Goal: Task Accomplishment & Management: Use online tool/utility

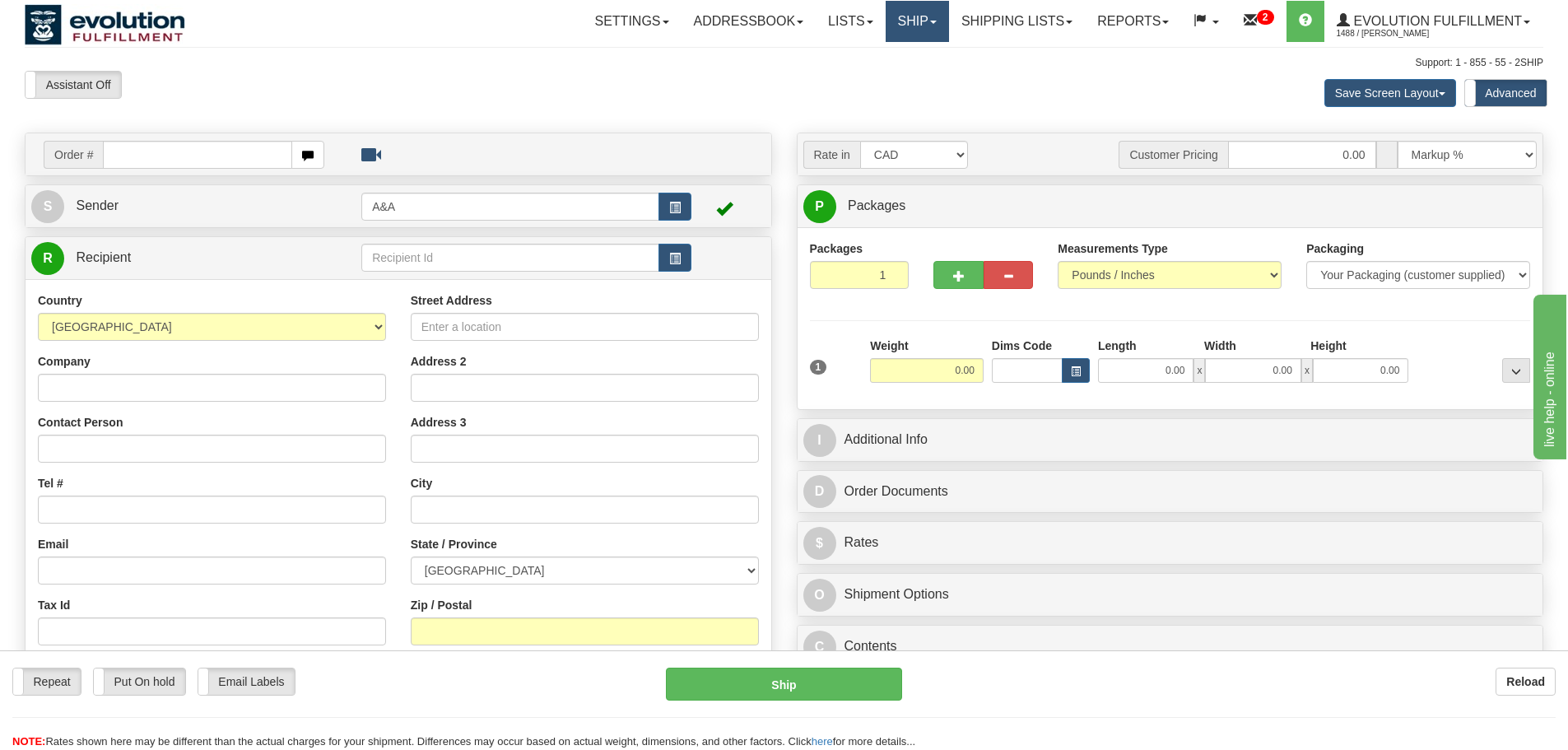
click at [893, 19] on link "Ship" at bounding box center [918, 22] width 64 height 41
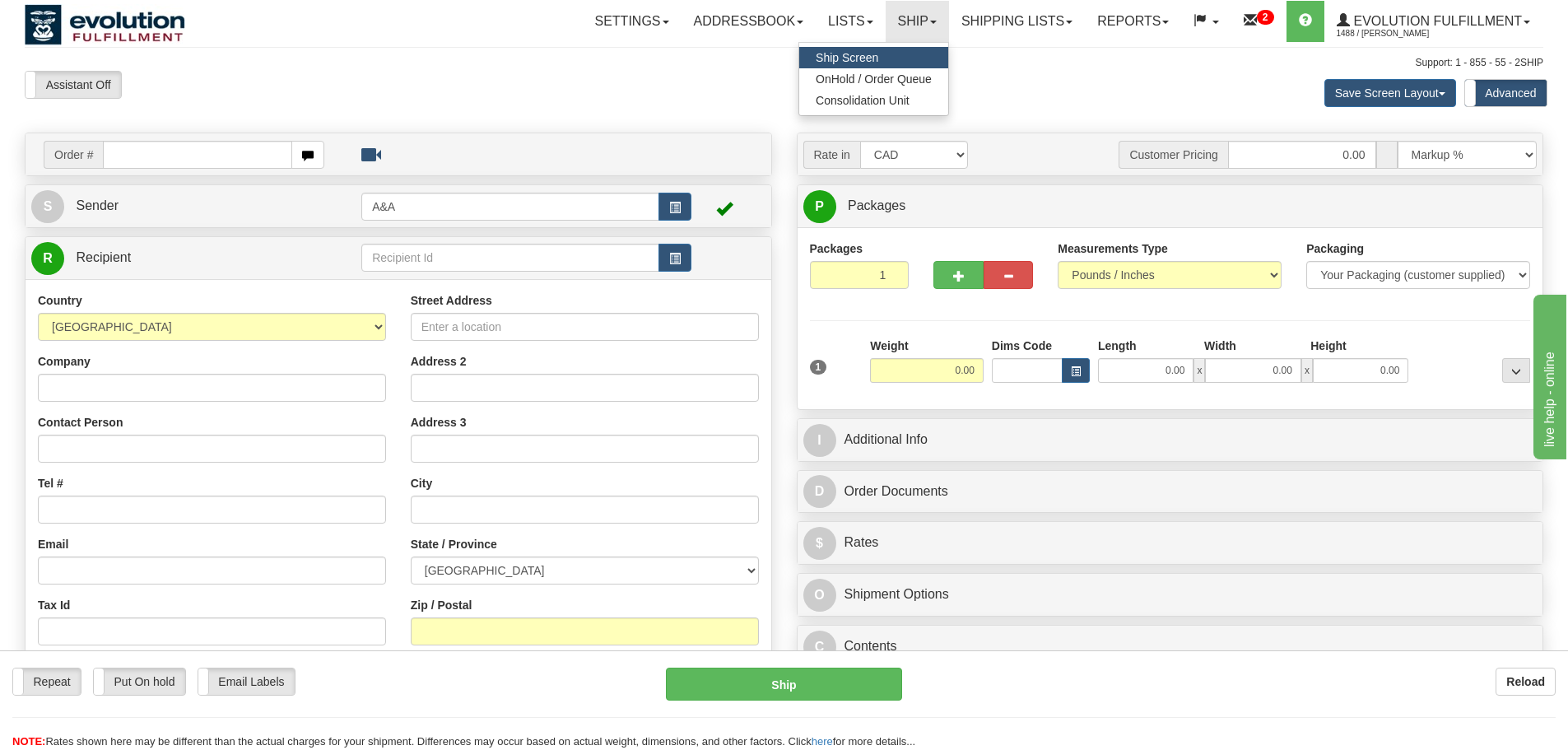
click at [318, 188] on div "S Sender A&A" at bounding box center [398, 206] width 746 height 42
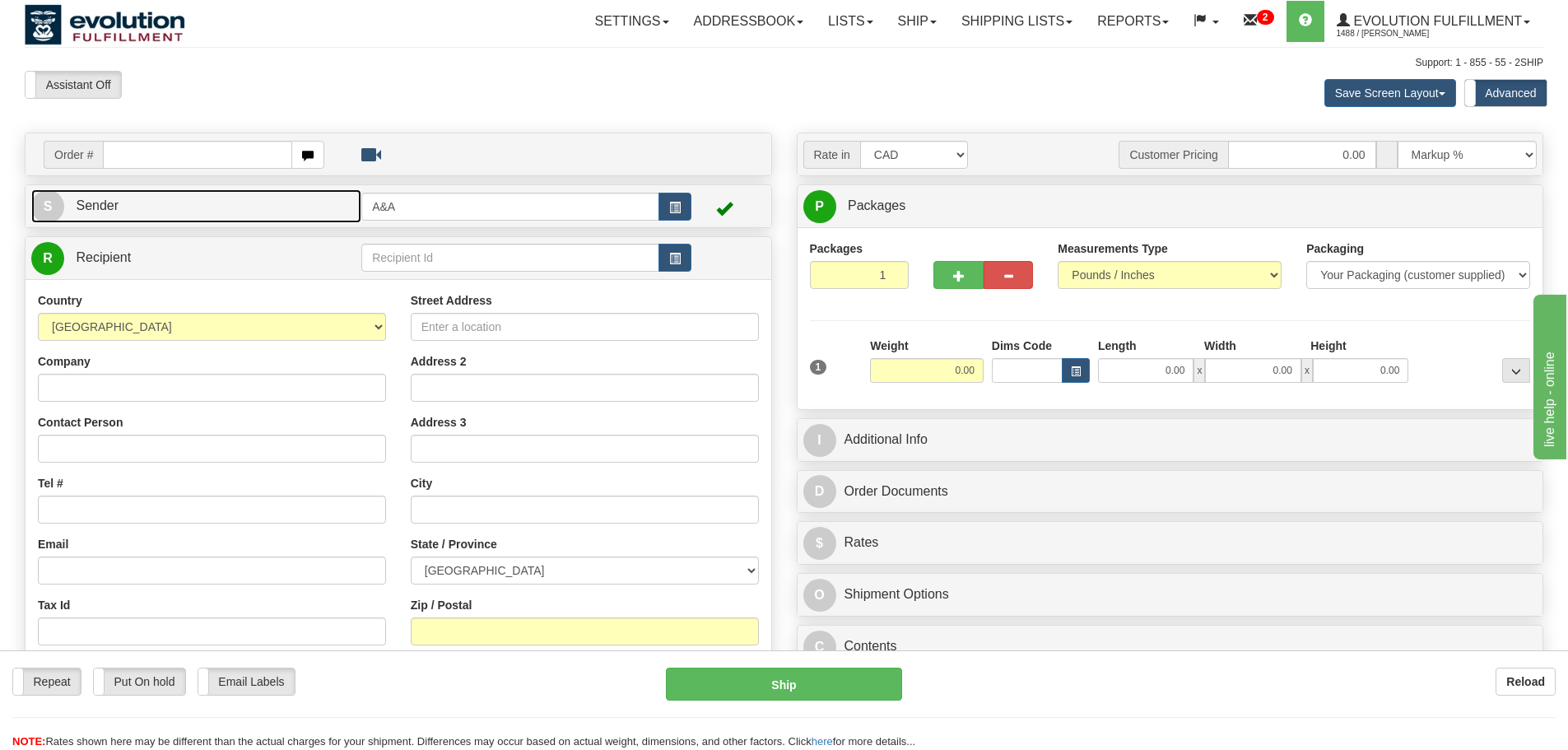
click at [318, 198] on link "S Sender" at bounding box center [196, 206] width 330 height 34
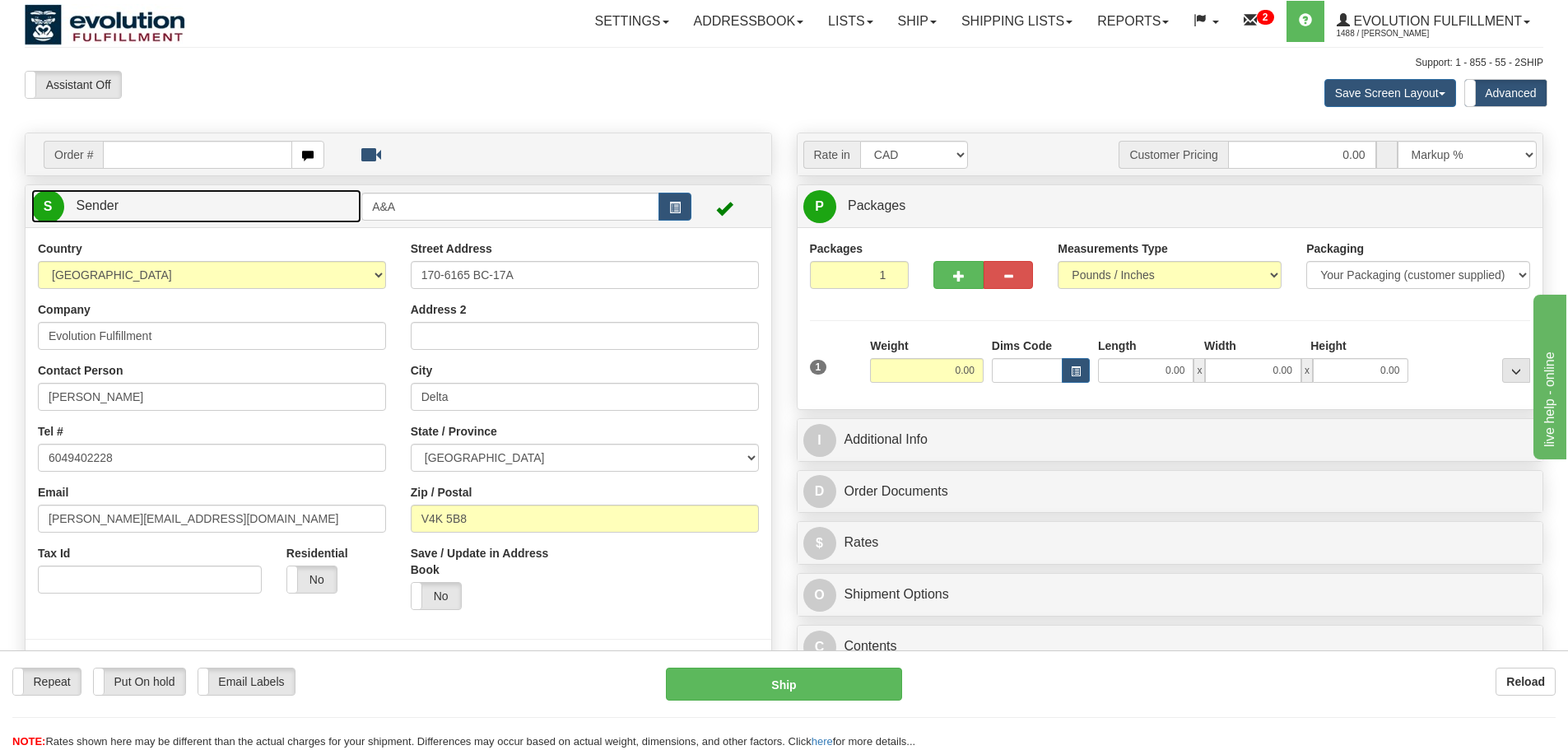
click at [318, 210] on link "S Sender" at bounding box center [196, 206] width 330 height 34
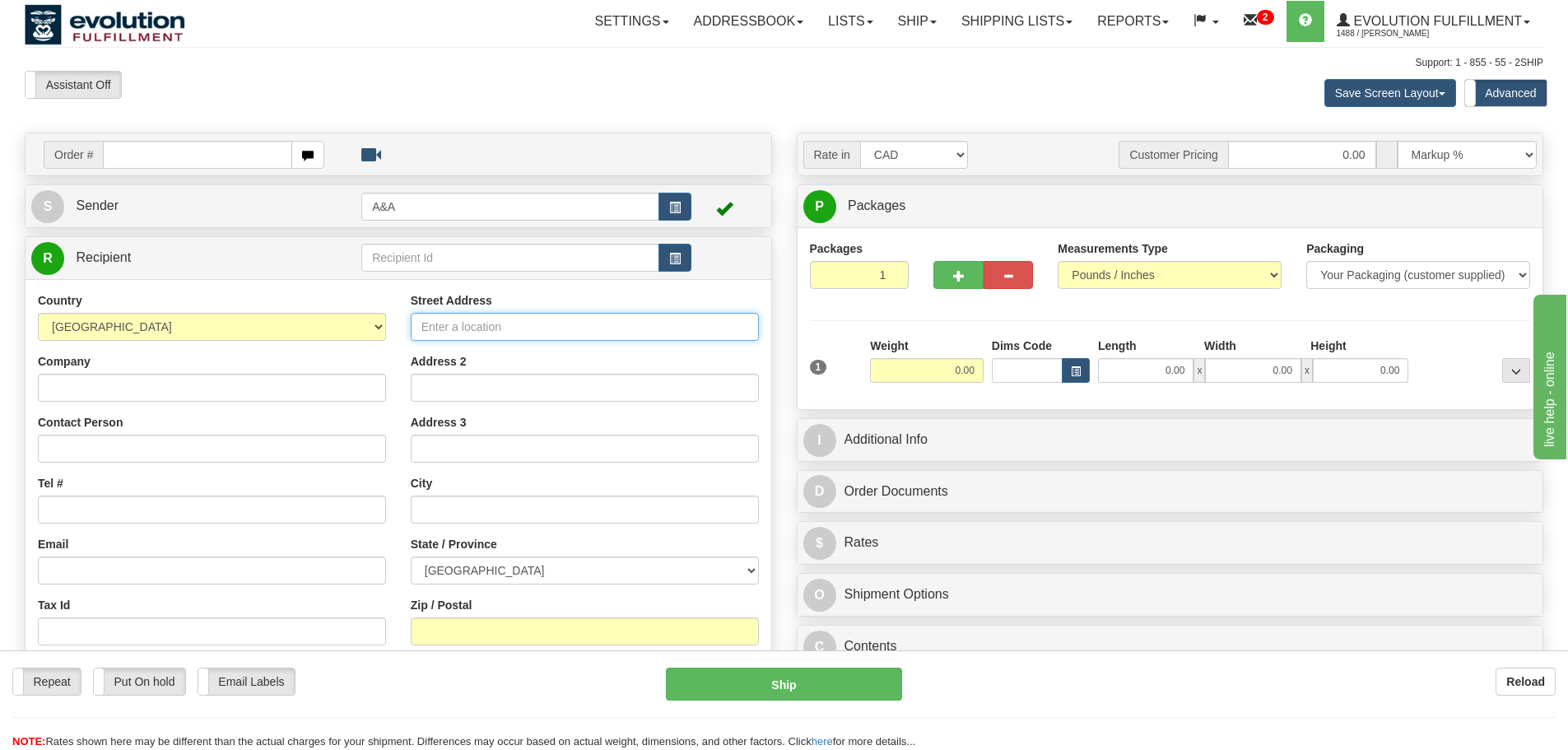
click at [443, 328] on input "Street Address" at bounding box center [584, 327] width 348 height 28
type input "55 Administration Rd"
type input "Test"
type input "test@testinc.com"
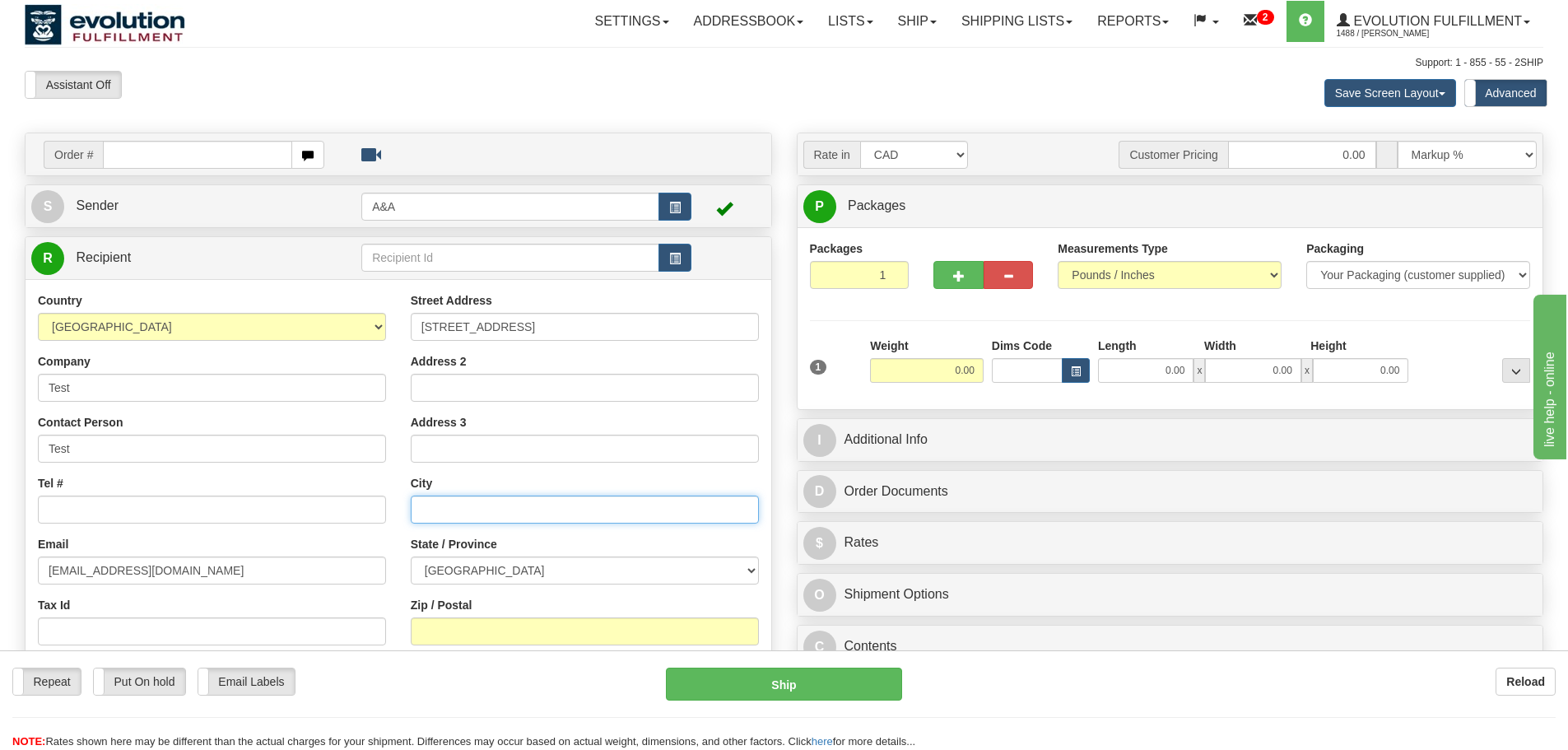
type input "[GEOGRAPHIC_DATA]"
select select "ON"
type input "L4K 4G9"
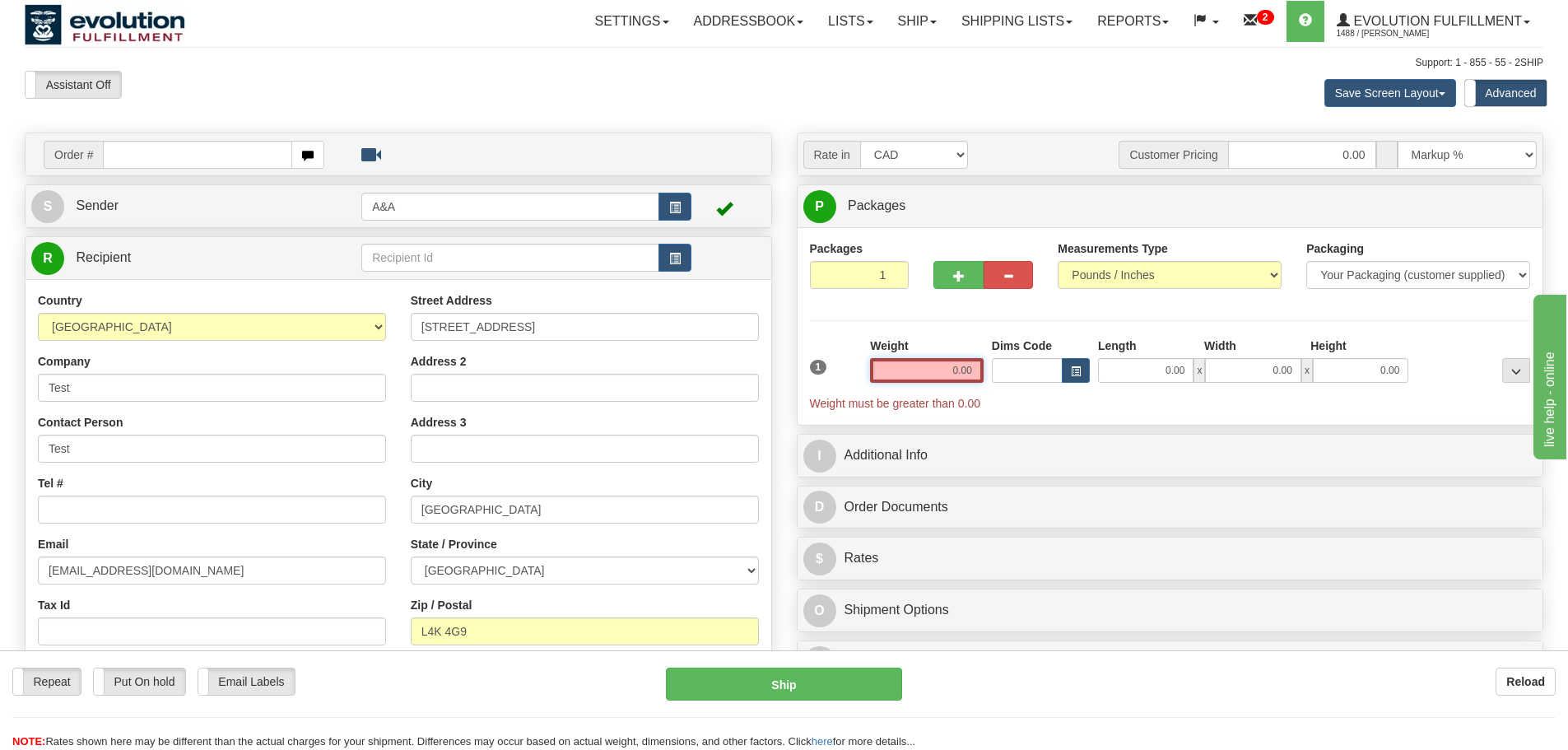
click at [938, 371] on input "0.00" at bounding box center [926, 370] width 113 height 24
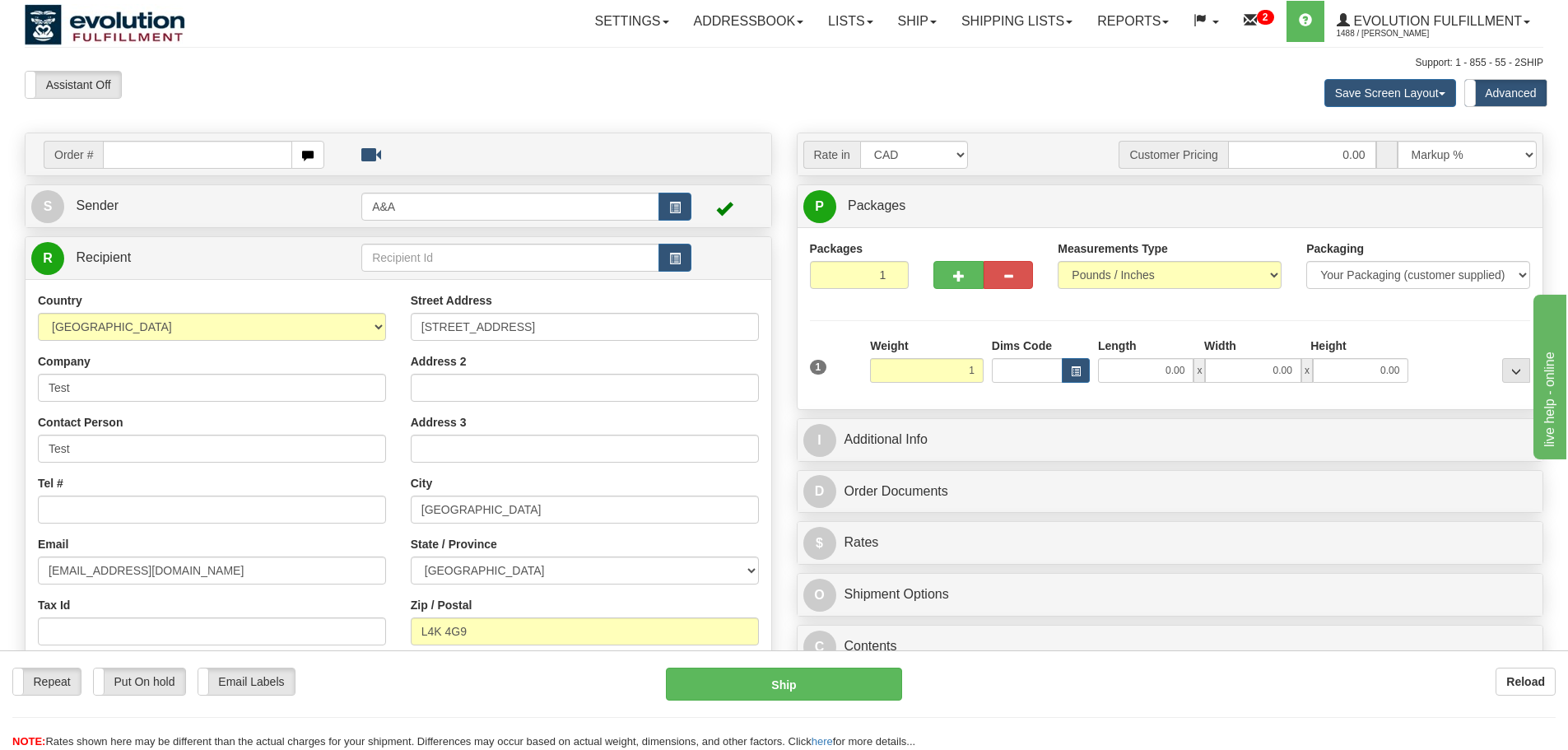
click at [920, 320] on hr at bounding box center [1171, 320] width 721 height 1
type input "1.00"
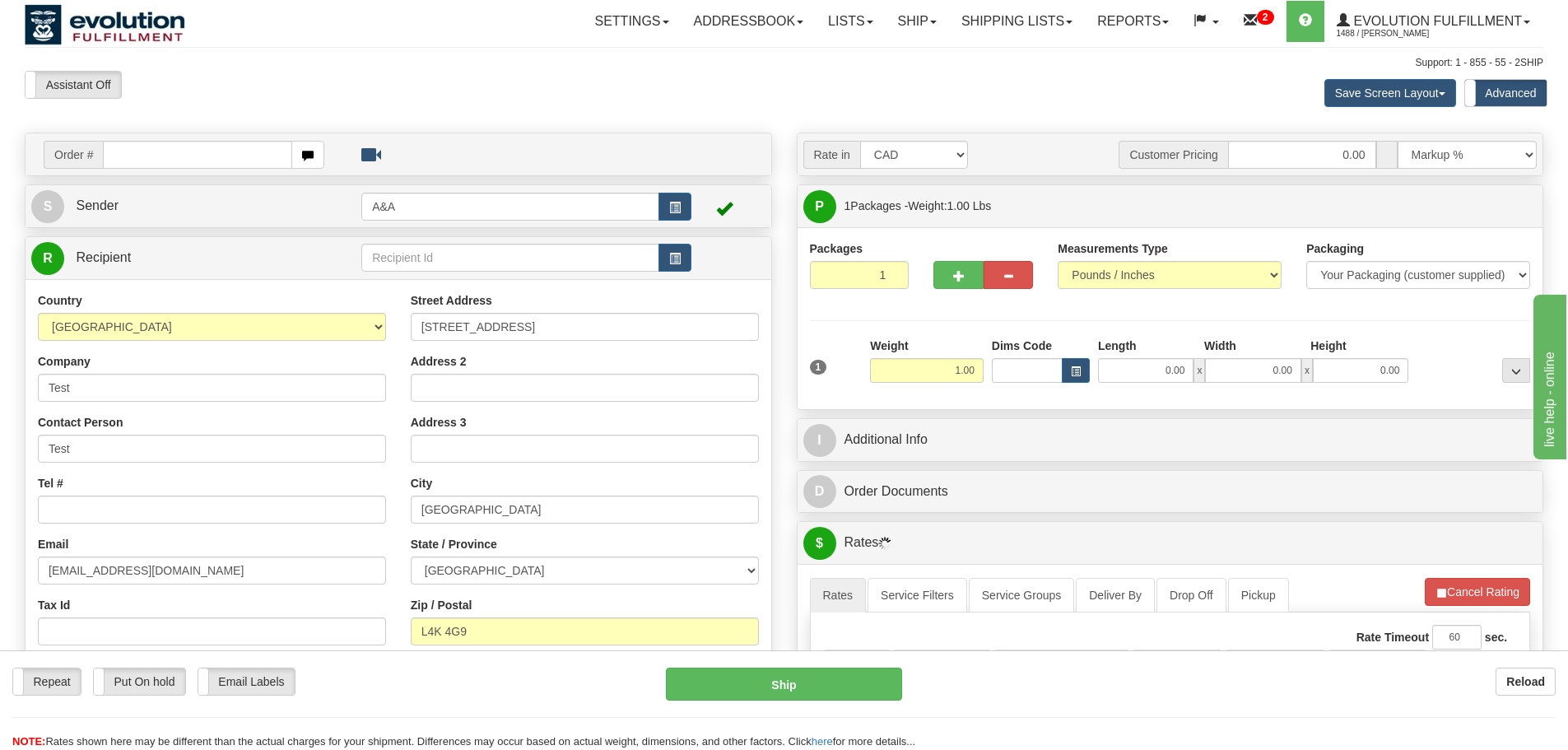
scroll to position [411, 0]
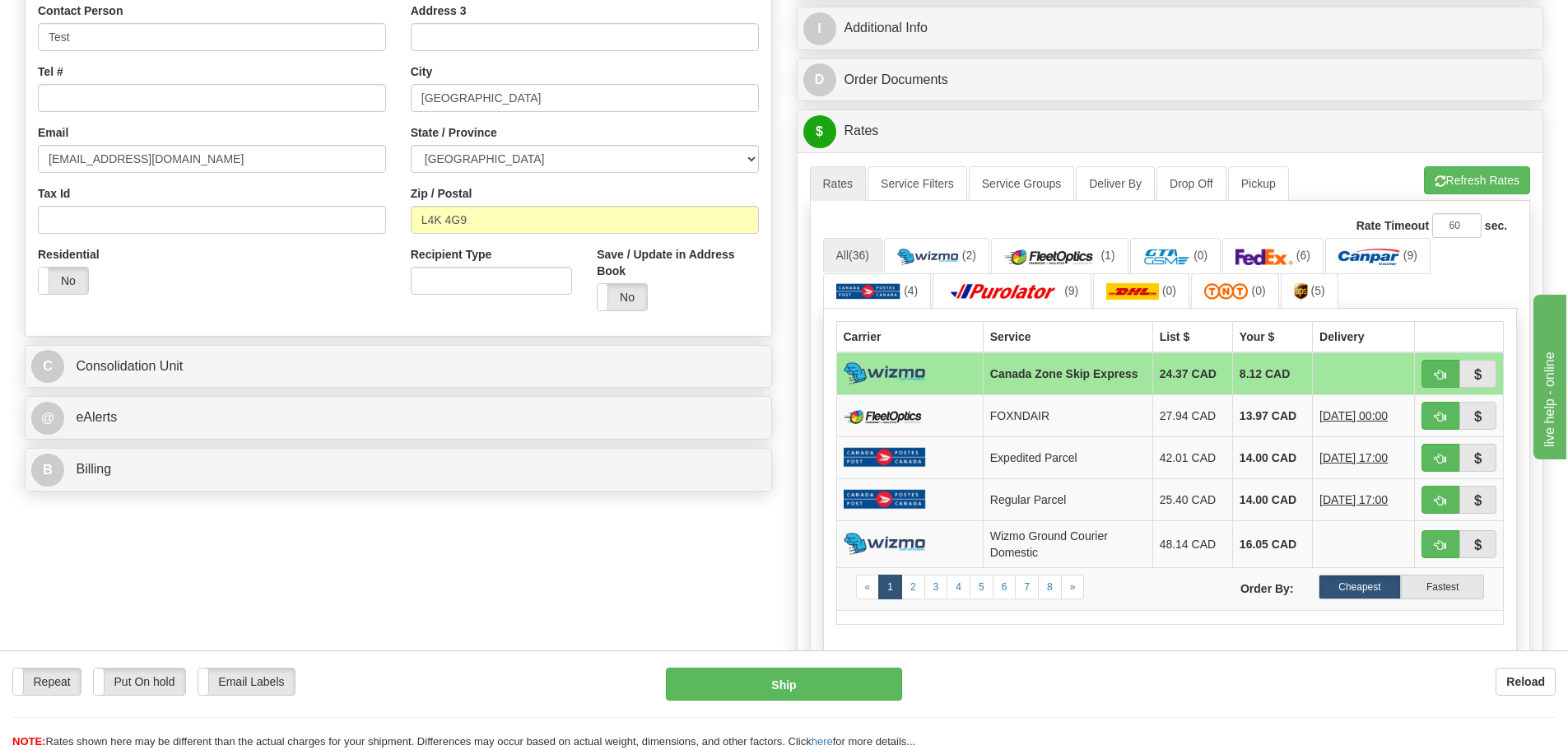
click at [17, 216] on div "Order # S Sender A&A" at bounding box center [398, 110] width 772 height 778
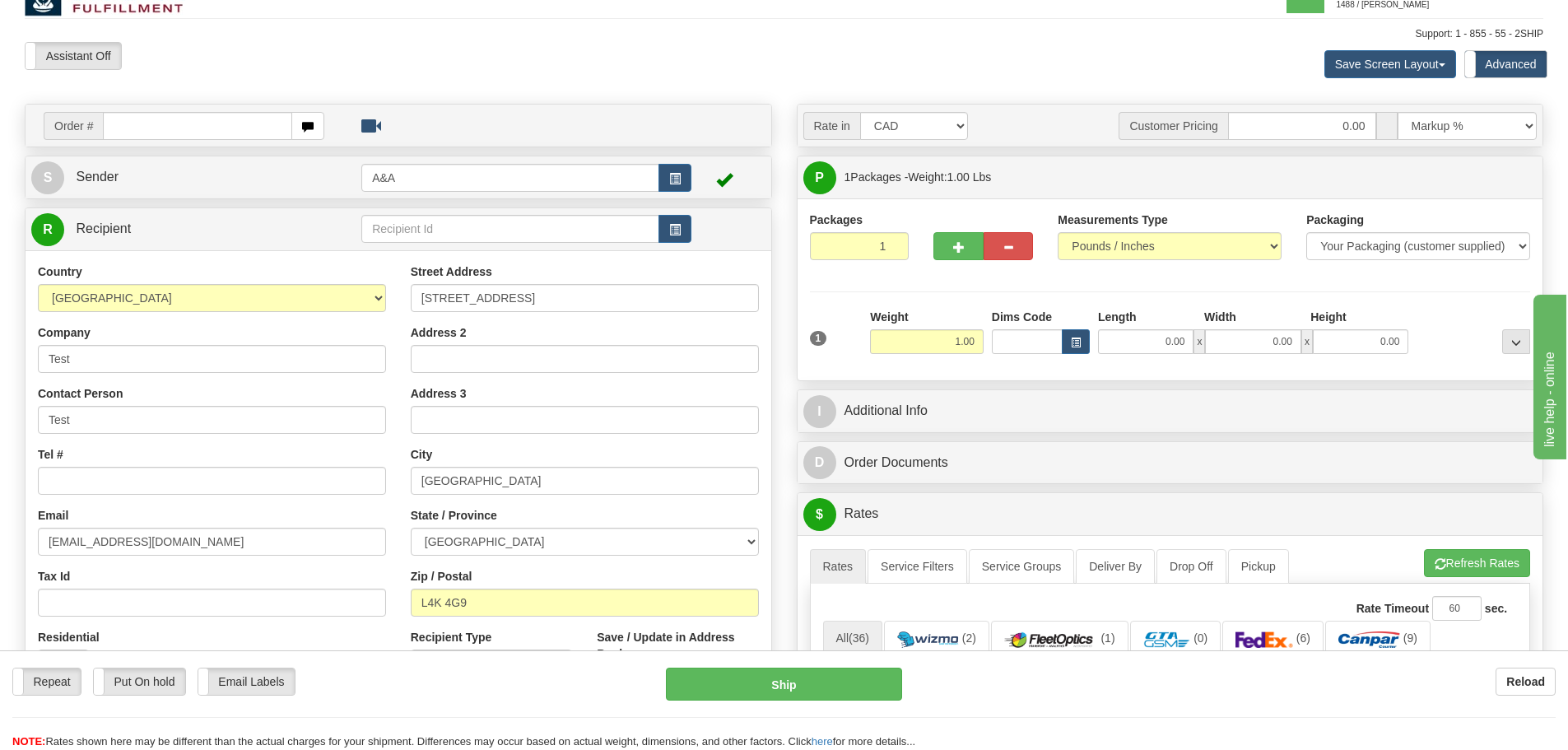
scroll to position [0, 0]
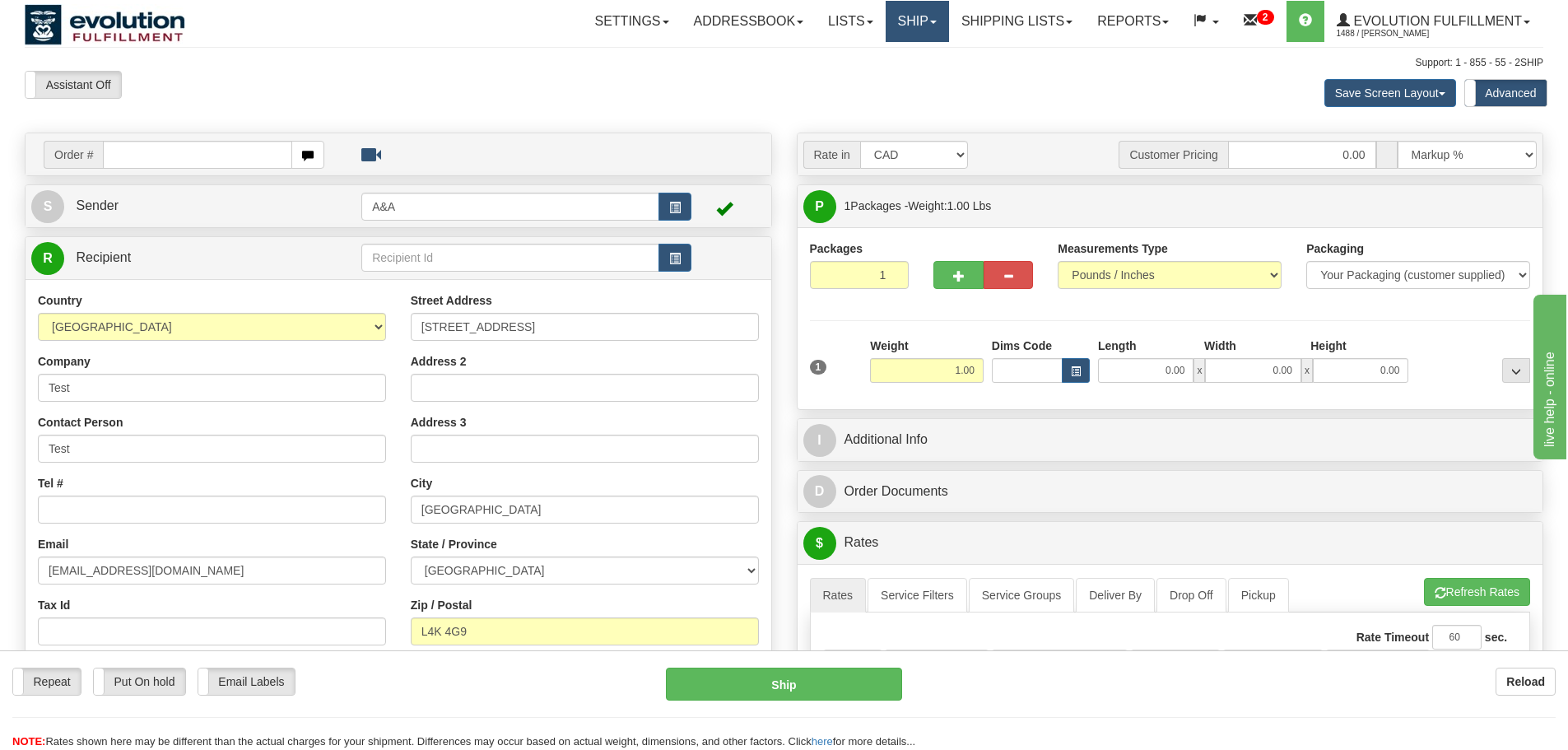
click at [924, 27] on link "Ship" at bounding box center [918, 22] width 64 height 41
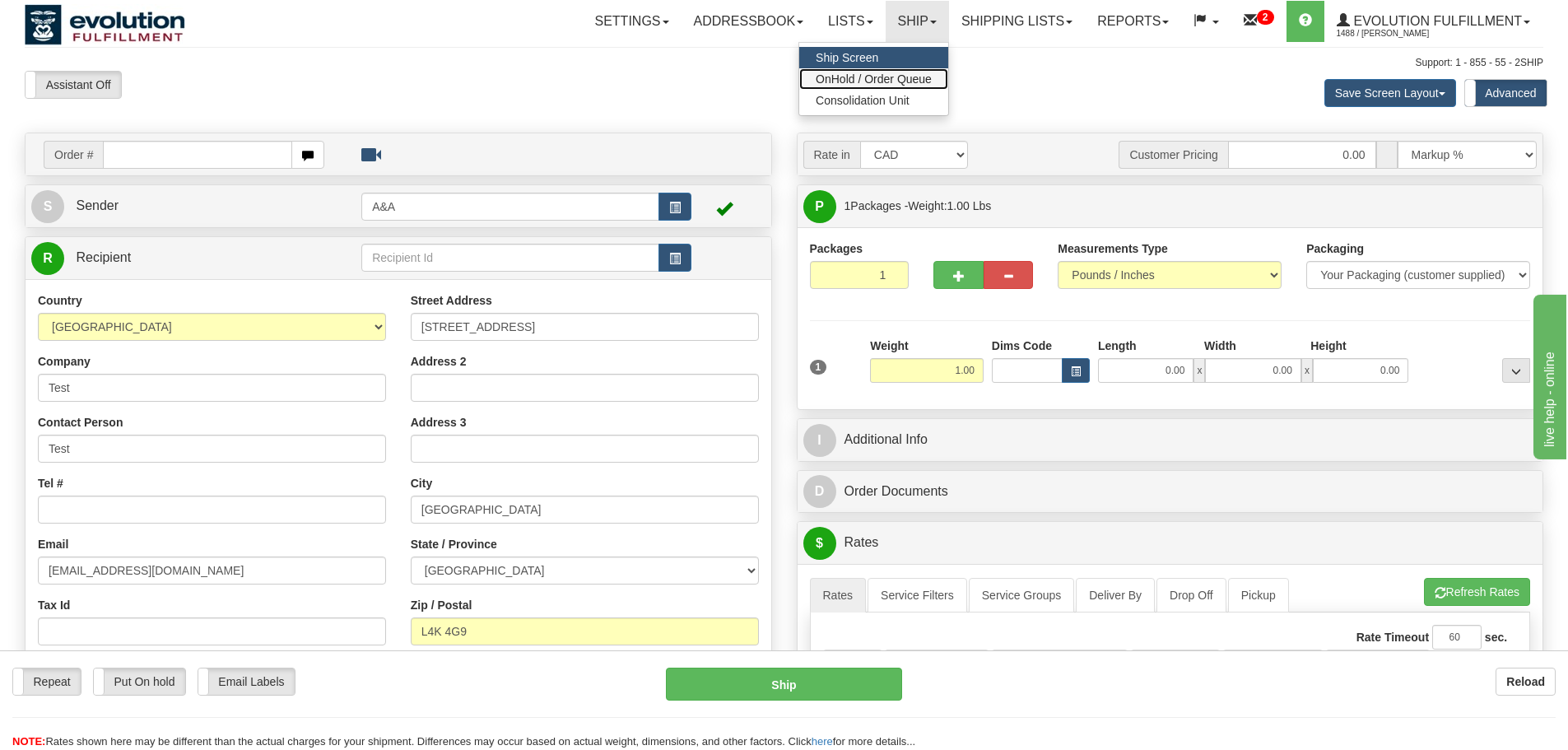
click at [899, 78] on span "OnHold / Order Queue" at bounding box center [874, 79] width 116 height 13
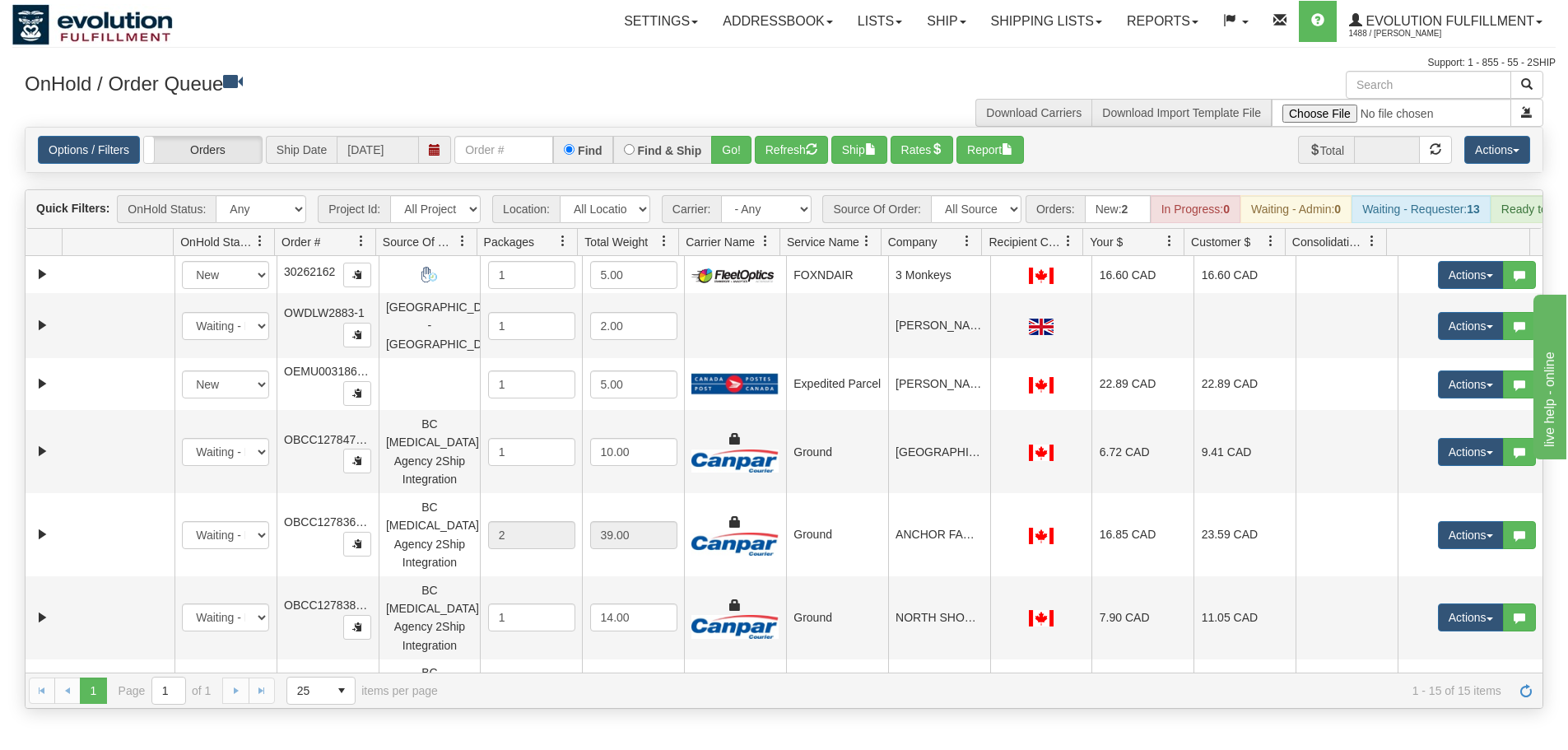
click at [0, 152] on div "Toggle navigation Settings Shipping Preferences Fields Preferences New" at bounding box center [784, 375] width 1568 height 750
click at [933, 145] on button "Rates" at bounding box center [923, 150] width 64 height 28
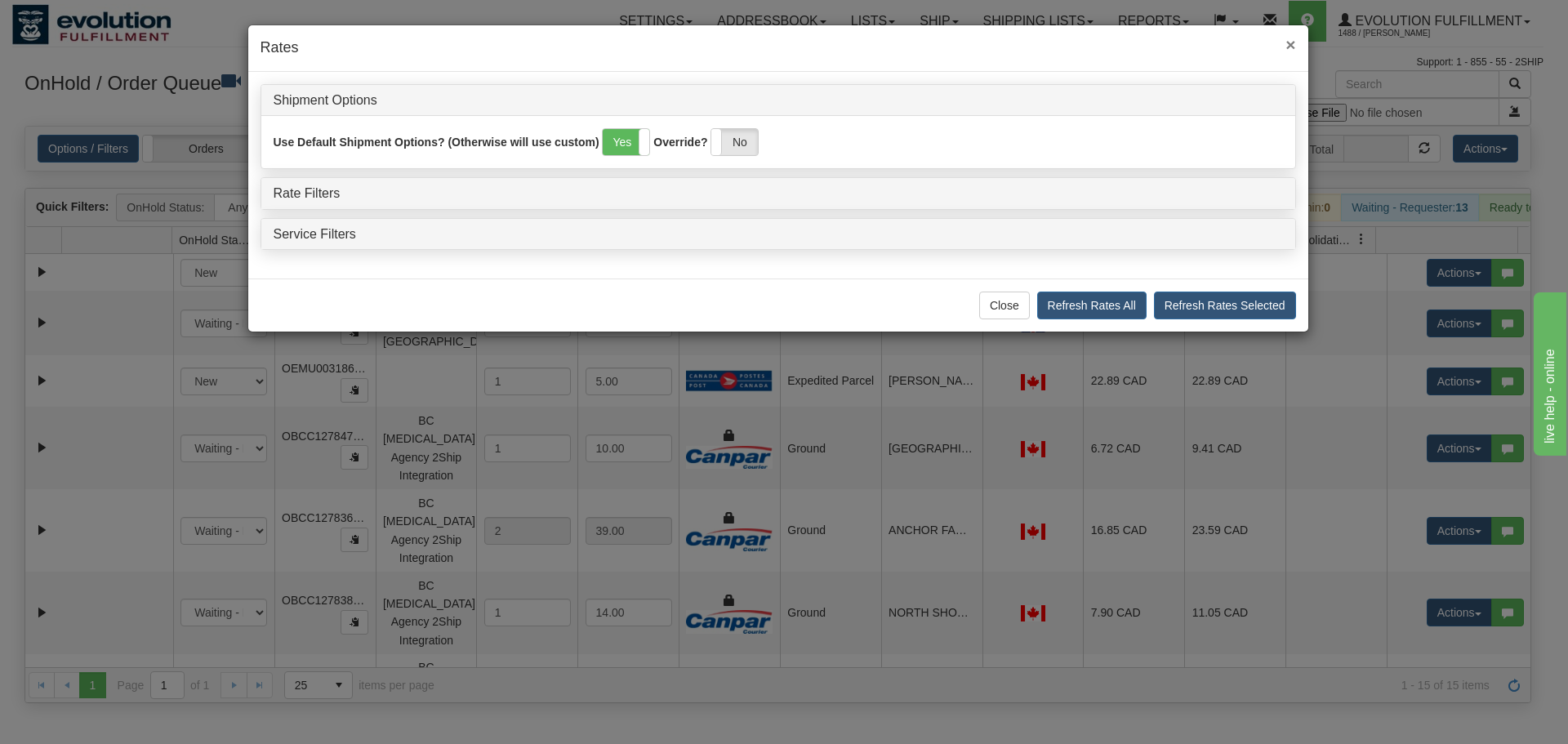
click at [1291, 44] on span "×" at bounding box center [1290, 45] width 10 height 19
